Goal: Communication & Community: Answer question/provide support

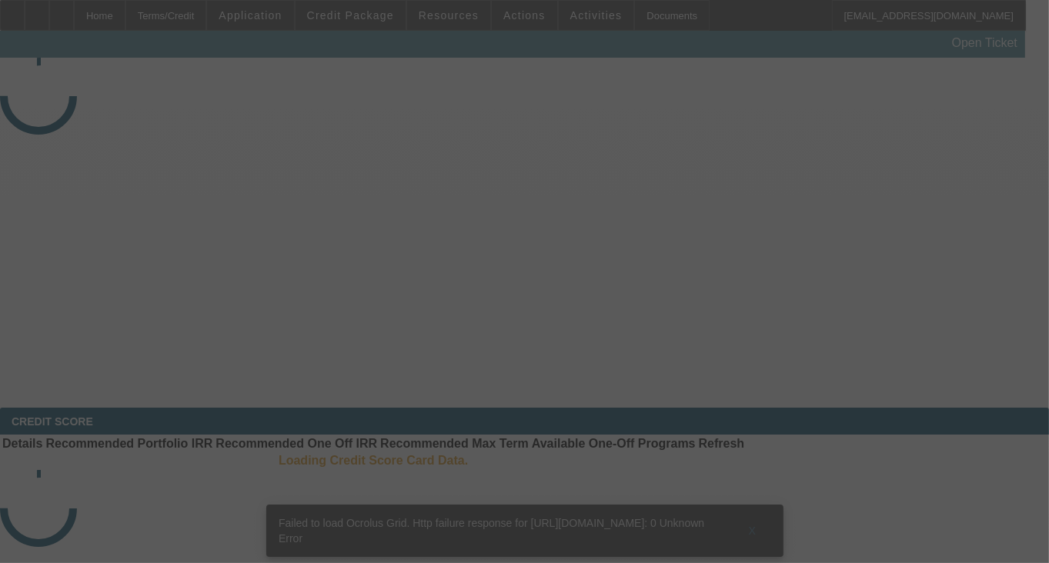
click at [746, 226] on div at bounding box center [524, 281] width 1049 height 563
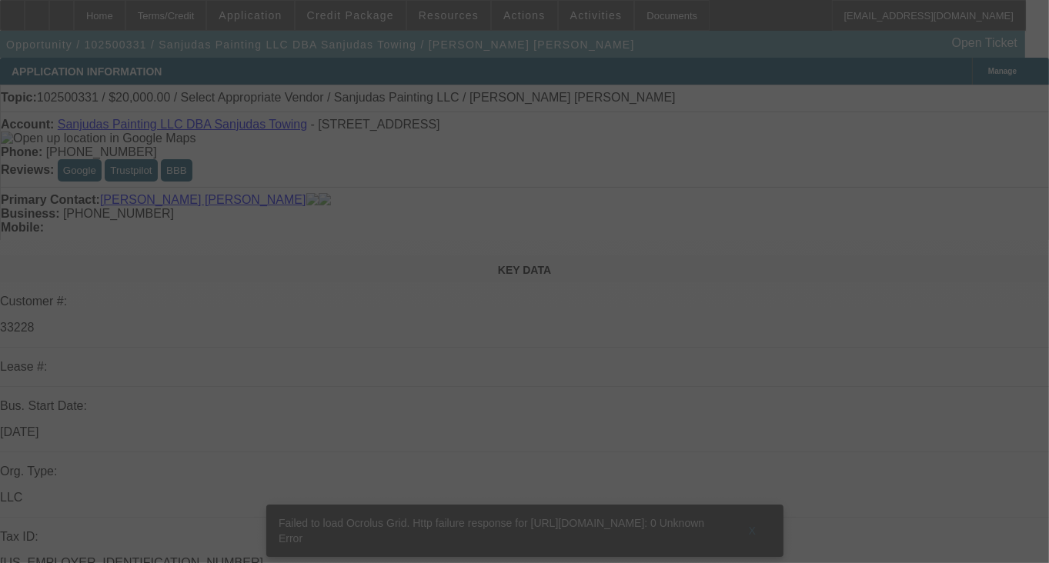
click at [746, 226] on div at bounding box center [524, 281] width 1049 height 563
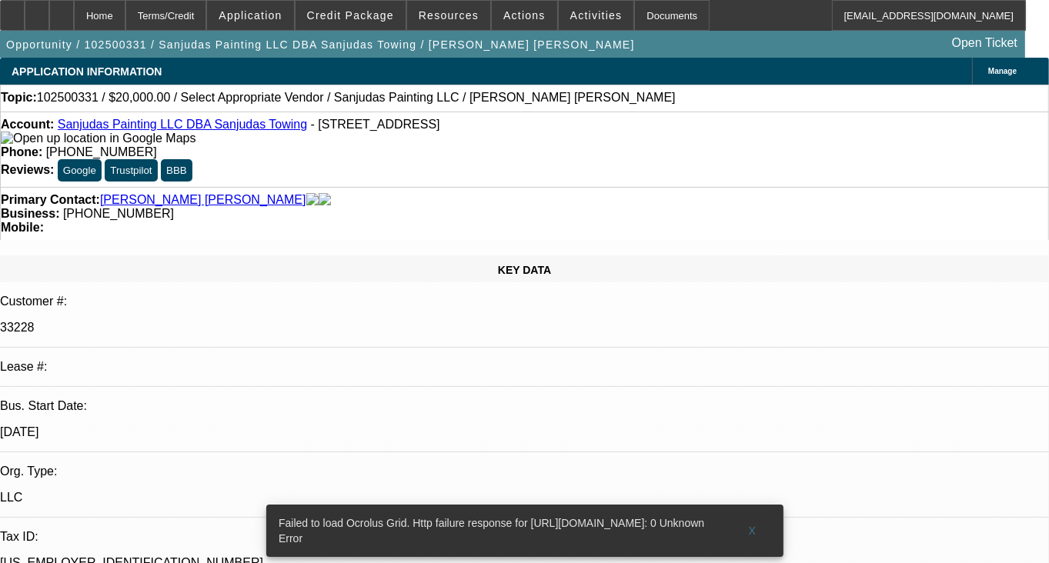
select select "0"
select select "2"
select select "0.1"
select select "1"
select select "2"
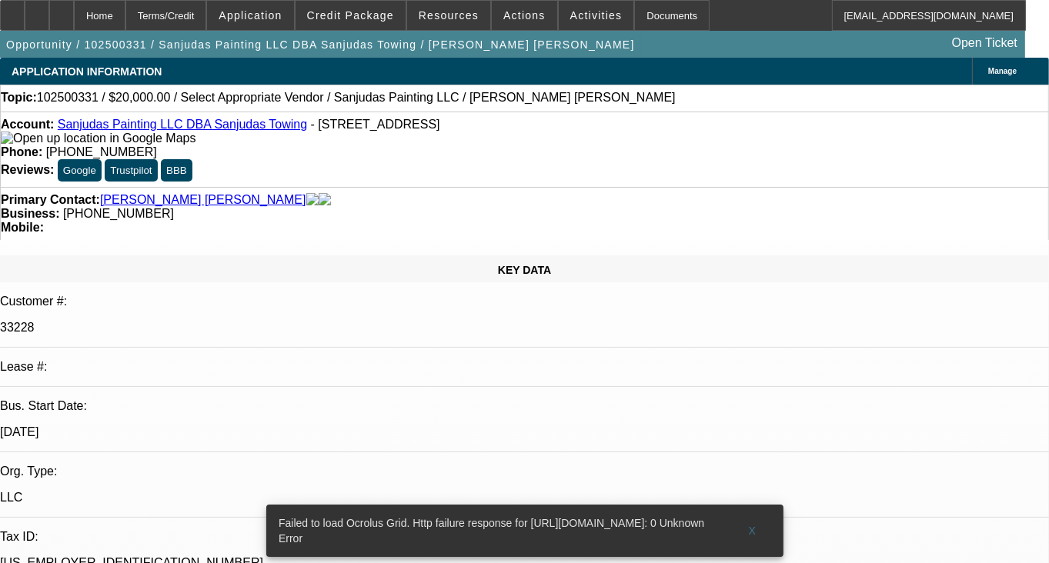
select select "4"
radio input "true"
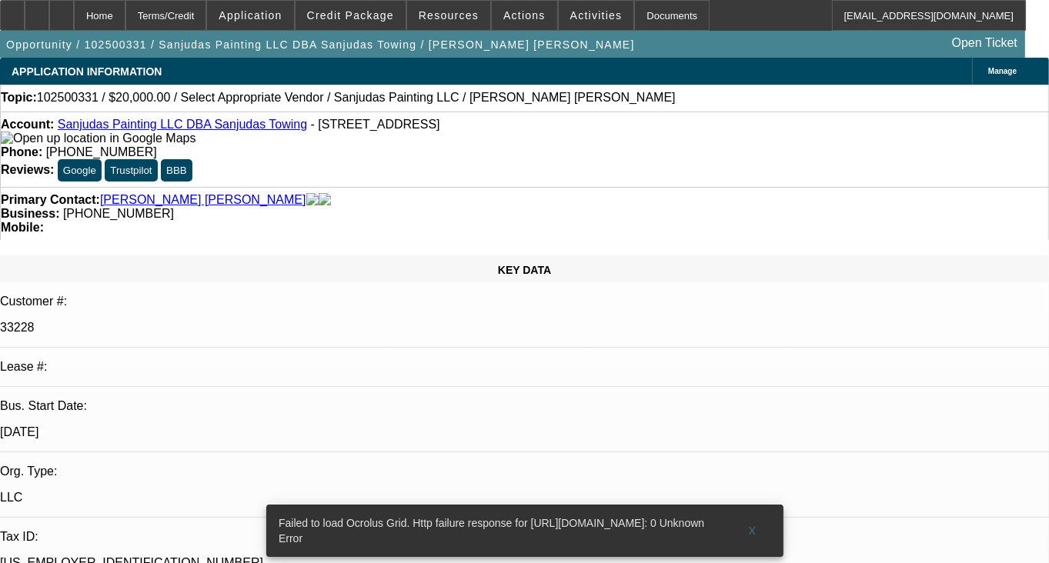
drag, startPoint x: 979, startPoint y: 336, endPoint x: 877, endPoint y: 307, distance: 105.7
type textarea "12 PAYMENTS OUT OF 18, ON TIME, NO COLLECTION EFFORTS, GPS WORKS FINE"
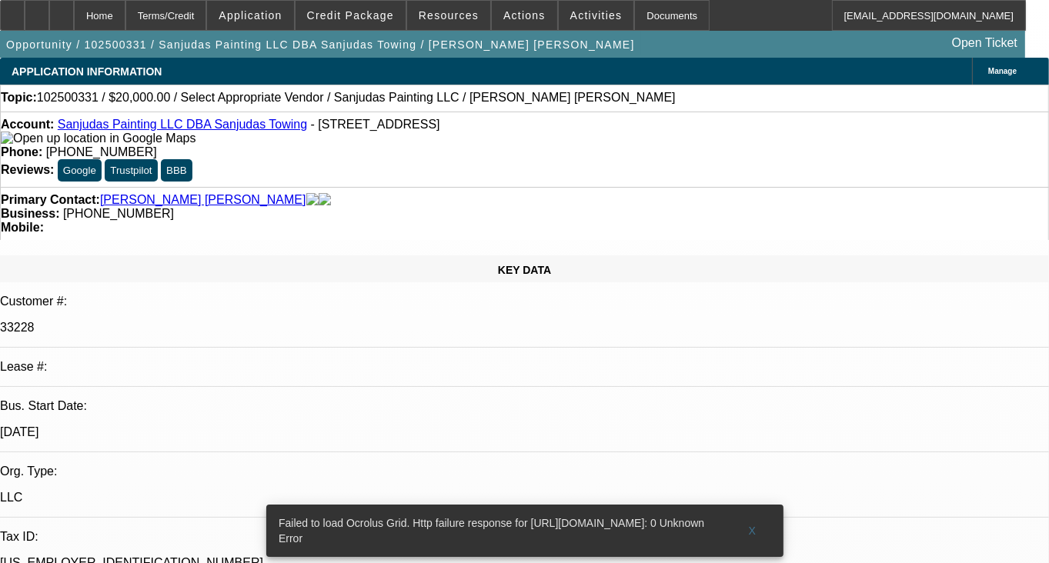
radio input "false"
radio input "true"
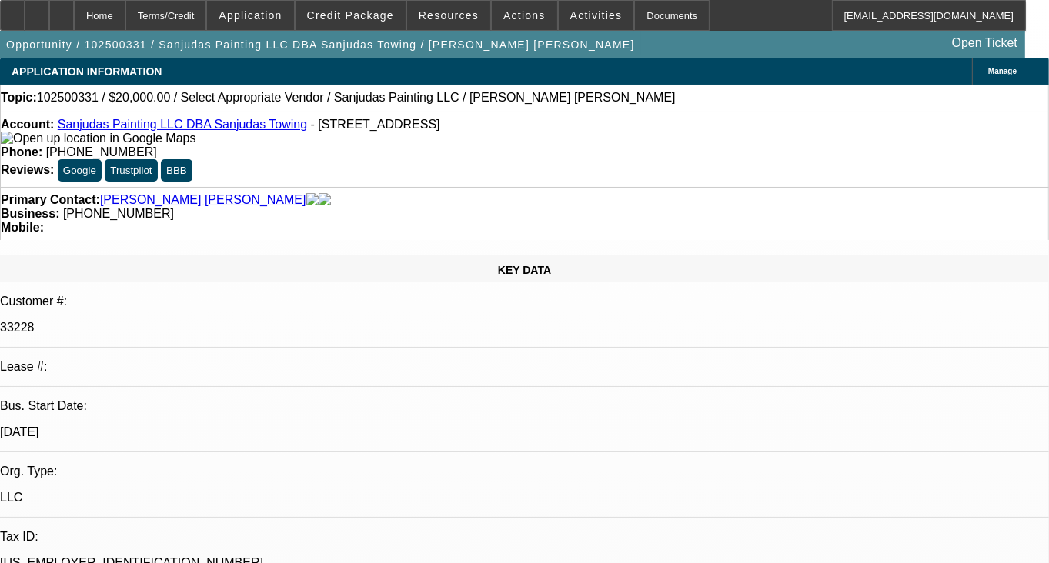
select select "0"
select select "2"
select select "0.1"
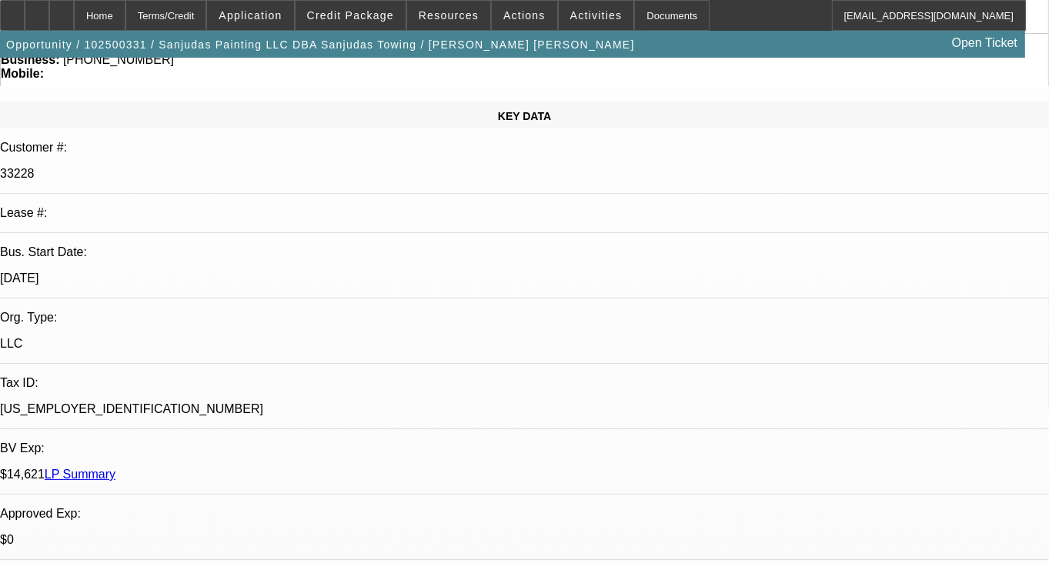
select select "1"
select select "2"
select select "4"
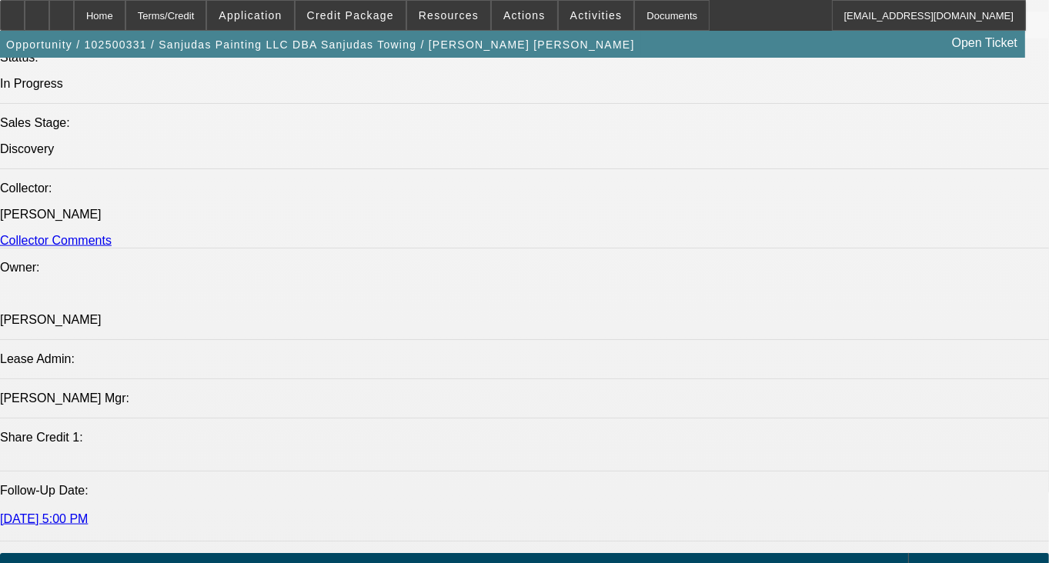
scroll to position [1770, 0]
